Goal: Task Accomplishment & Management: Manage account settings

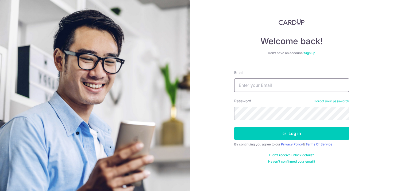
click at [264, 86] on input "Email" at bounding box center [291, 84] width 115 height 13
type input "[EMAIL_ADDRESS][DOMAIN_NAME]"
click at [227, 112] on div "Welcome back! Don’t have an account? Sign up Email [EMAIL_ADDRESS][DOMAIN_NAME]…" at bounding box center [291, 95] width 203 height 191
click at [234, 127] on button "Log in" at bounding box center [291, 133] width 115 height 13
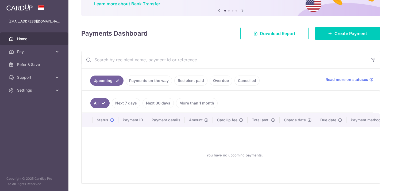
scroll to position [60, 0]
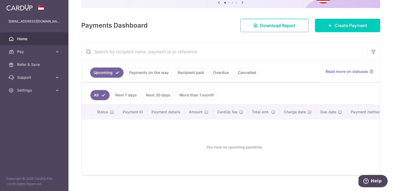
click at [156, 72] on link "Payments on the way" at bounding box center [149, 72] width 47 height 10
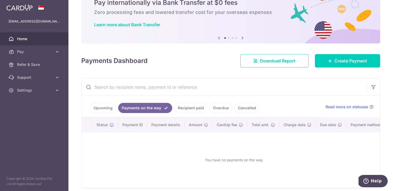
scroll to position [48, 0]
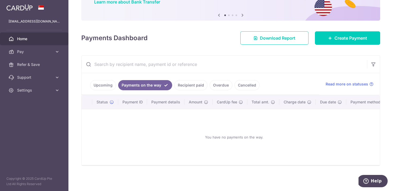
click at [186, 87] on link "Recipient paid" at bounding box center [190, 85] width 33 height 10
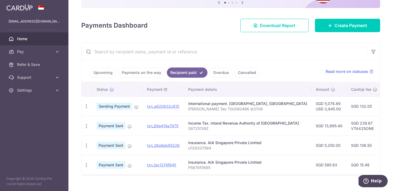
scroll to position [0, 0]
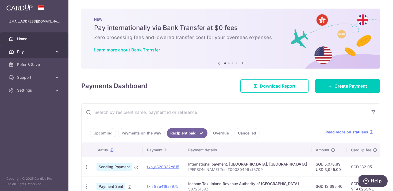
click at [26, 49] on span "Pay" at bounding box center [34, 51] width 35 height 5
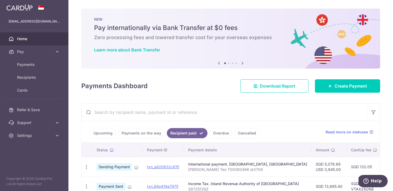
click at [34, 142] on aside "teosf21@gmail.com Home Pay Payments Recipients Cards Refer & Save Support FAQ C…" at bounding box center [34, 95] width 68 height 191
click at [31, 138] on span "Settings" at bounding box center [34, 135] width 35 height 5
click at [28, 159] on span "Logout" at bounding box center [34, 160] width 35 height 5
